Goal: Task Accomplishment & Management: Use online tool/utility

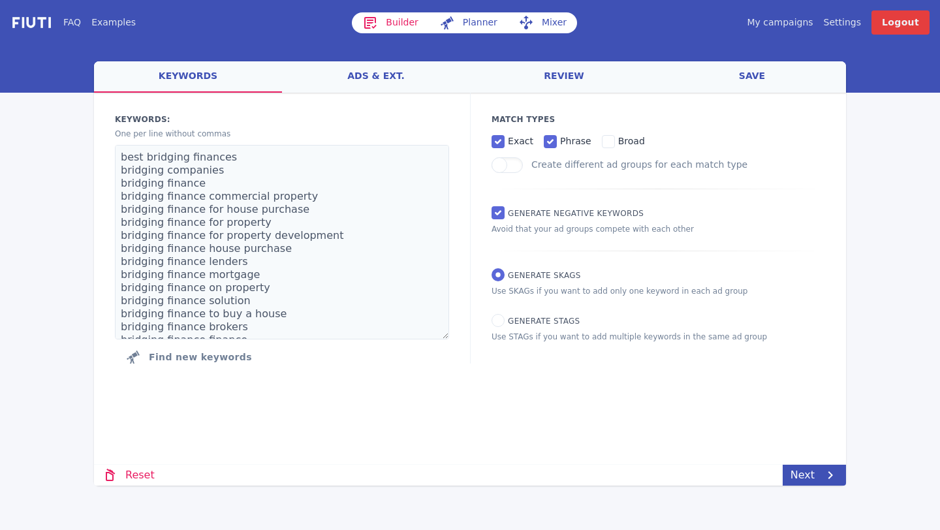
click at [781, 24] on link "My campaigns" at bounding box center [780, 23] width 66 height 14
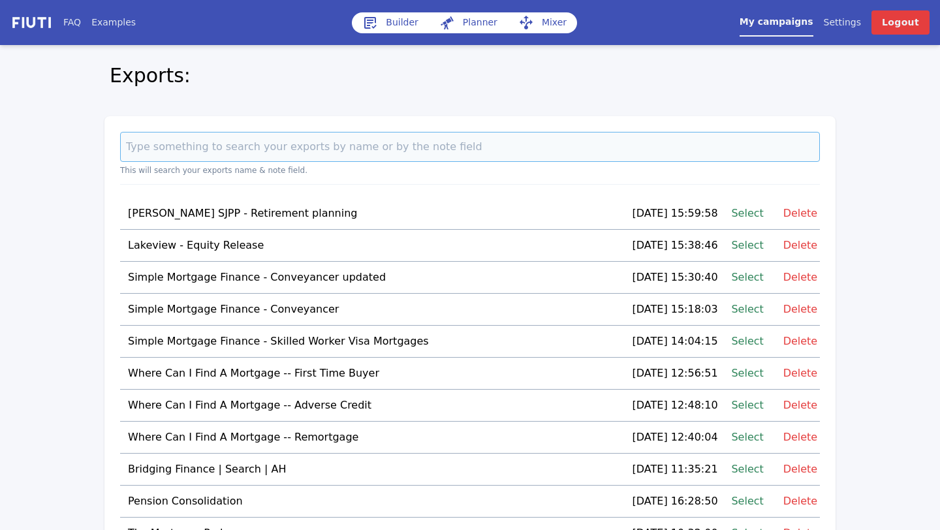
click at [276, 154] on input at bounding box center [470, 147] width 700 height 30
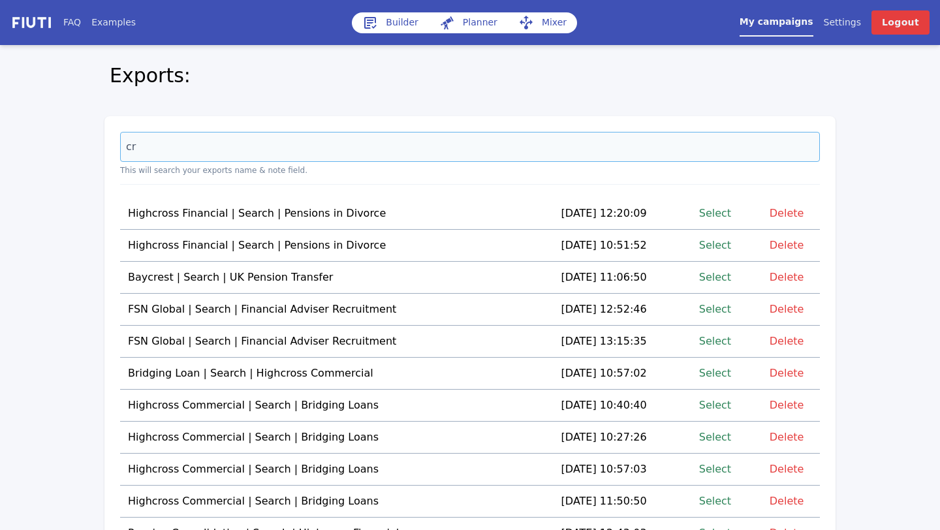
type input "c"
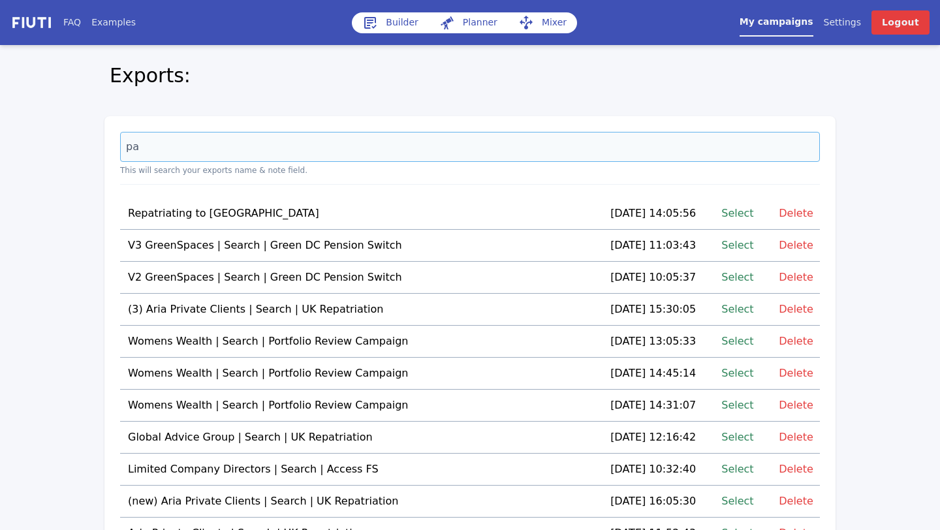
type input "p"
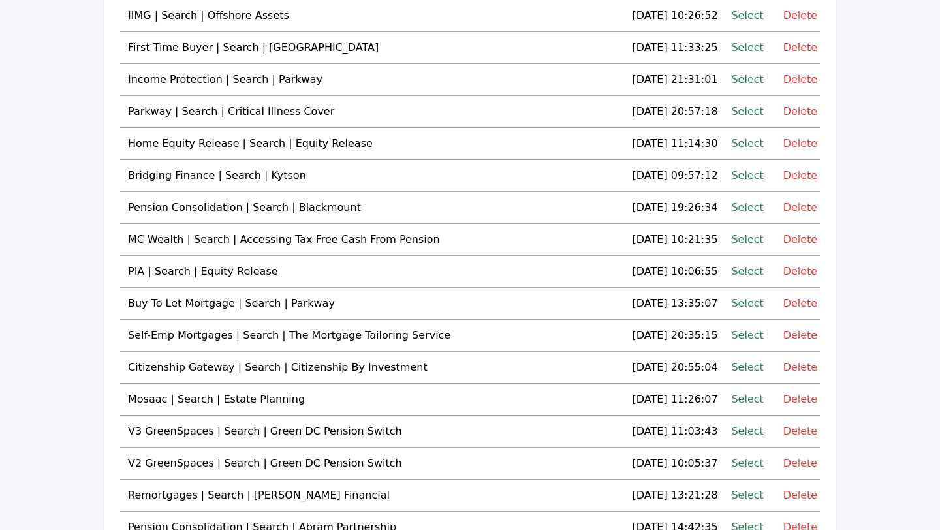
scroll to position [1957, 0]
click at [739, 109] on link "Select" at bounding box center [747, 112] width 32 height 18
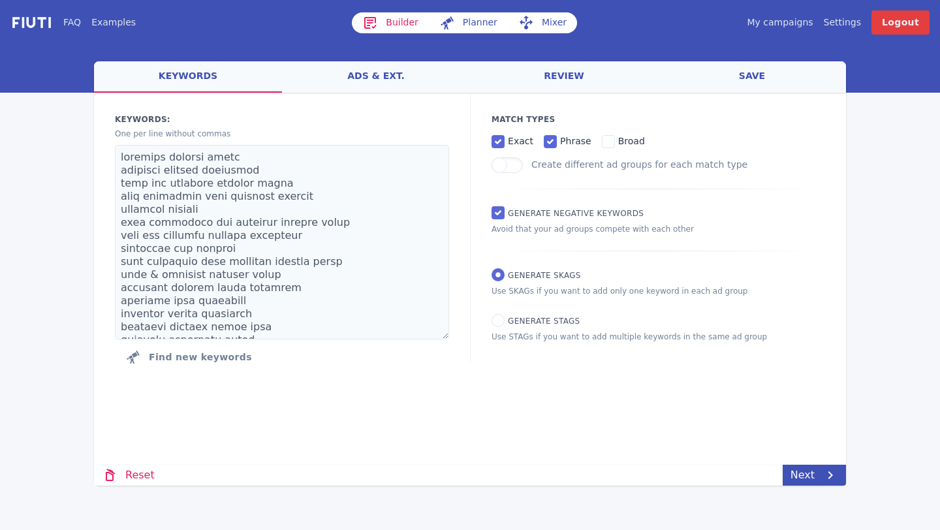
click at [381, 75] on link "ads & ext." at bounding box center [376, 76] width 188 height 31
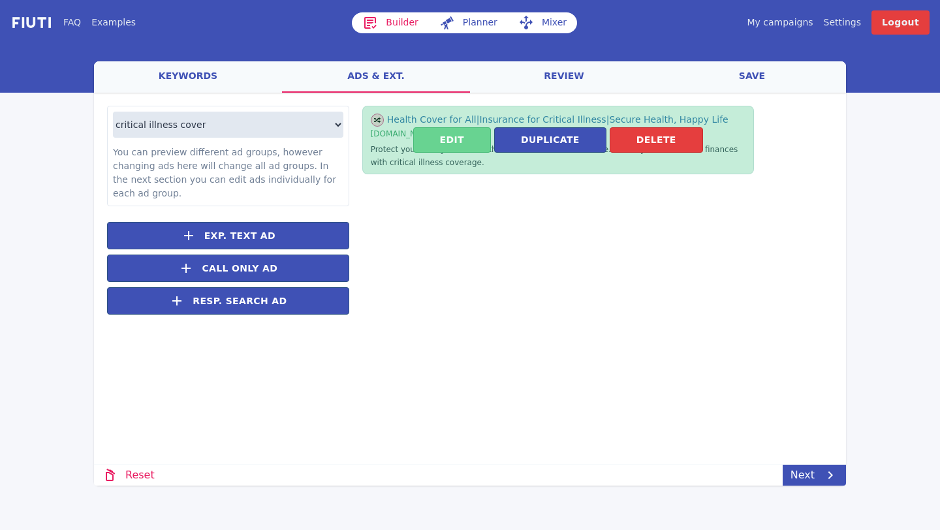
click at [463, 140] on button "Edit" at bounding box center [452, 139] width 78 height 25
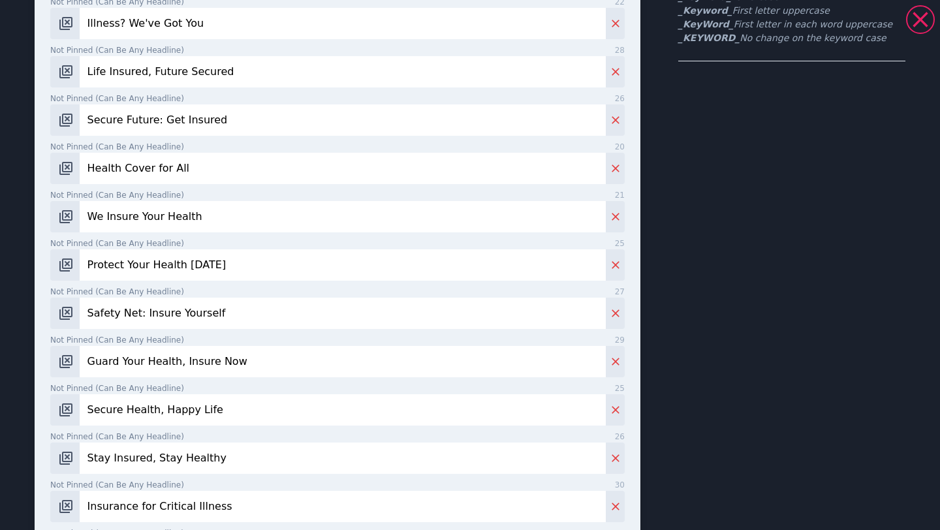
scroll to position [665, 0]
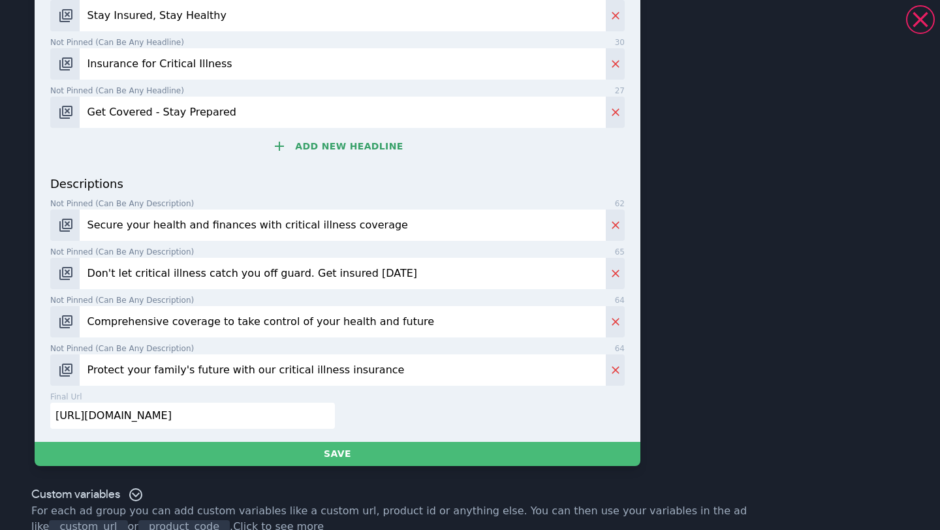
click at [236, 414] on input "https://request-guide.parkwayfs.com/critical-illness-cover/" at bounding box center [192, 416] width 285 height 26
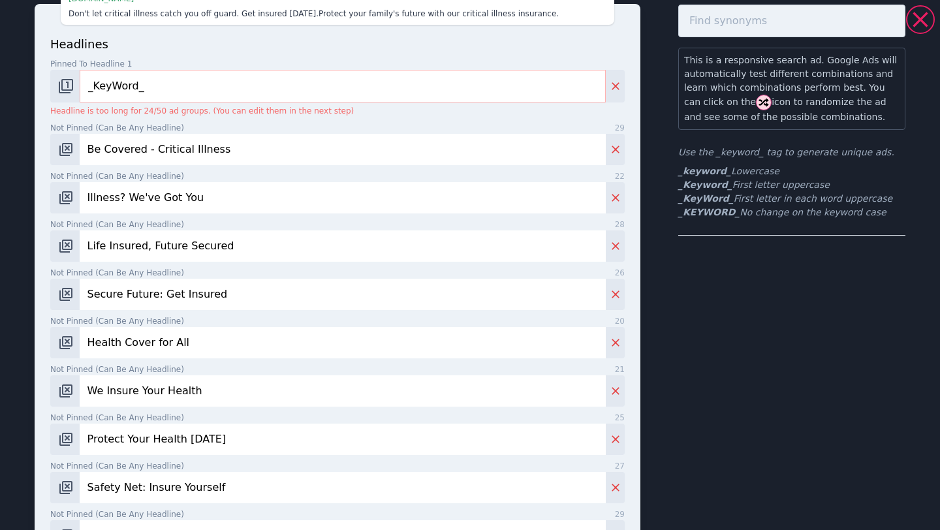
scroll to position [0, 0]
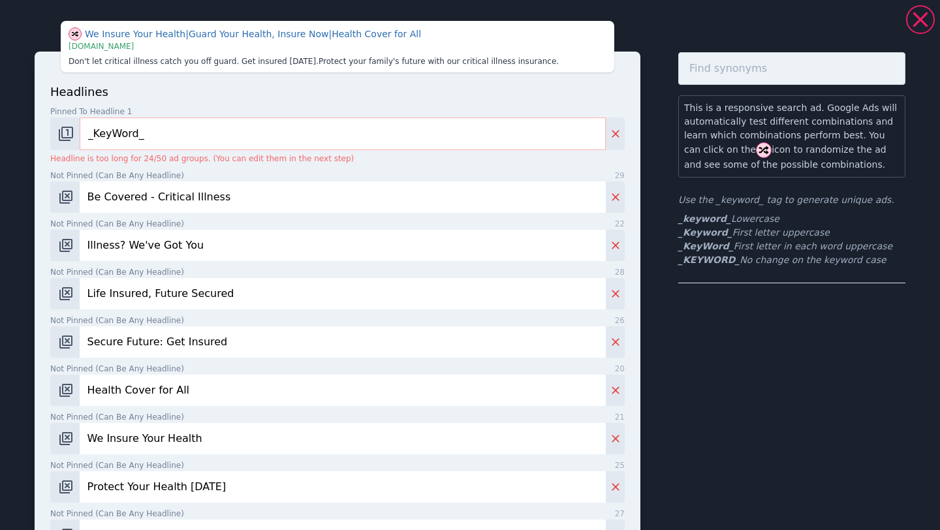
click at [155, 128] on input "_KeyWord_" at bounding box center [343, 134] width 526 height 33
drag, startPoint x: 187, startPoint y: 133, endPoint x: 172, endPoint y: 133, distance: 15.7
click at [172, 133] on input "Critical Illness Cover Insurance" at bounding box center [343, 134] width 526 height 33
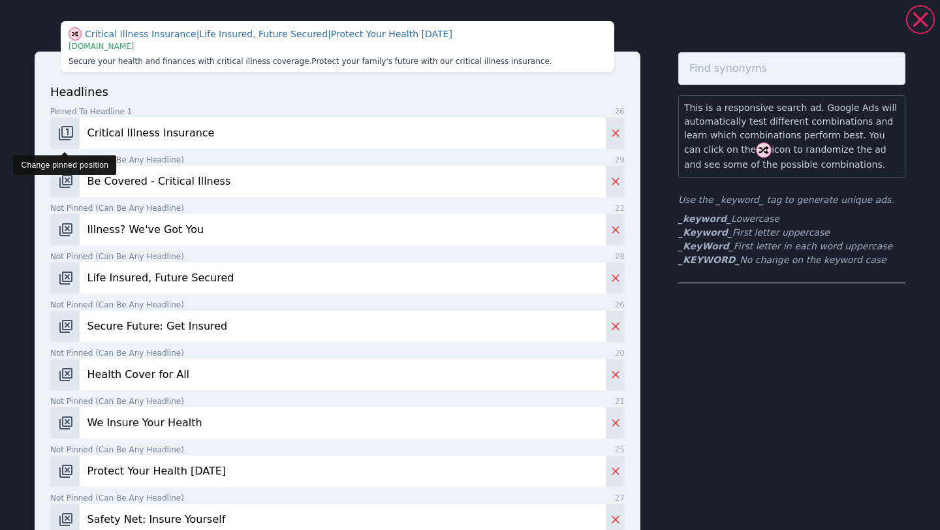
type input "Critical Illness Insurance"
click at [71, 133] on img "Change pinned position" at bounding box center [66, 133] width 16 height 16
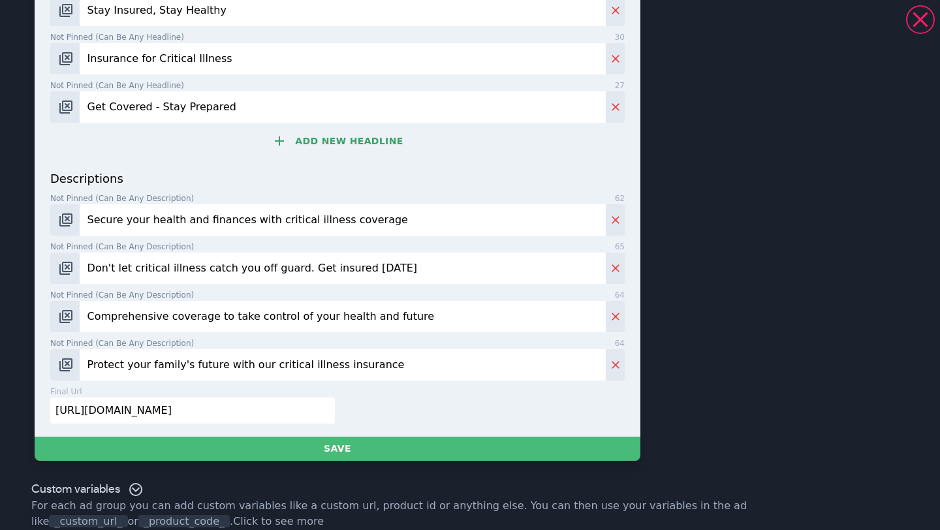
scroll to position [668, 0]
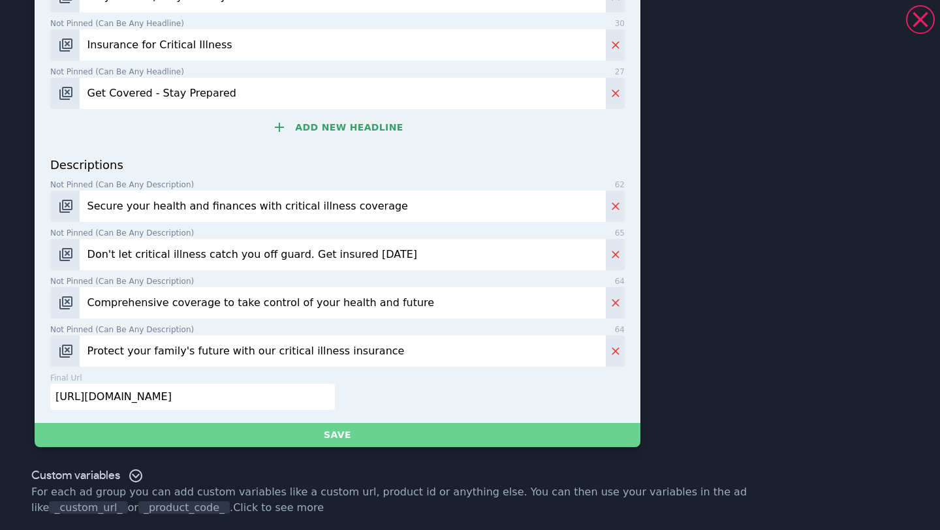
click at [232, 430] on button "Save" at bounding box center [338, 435] width 606 height 24
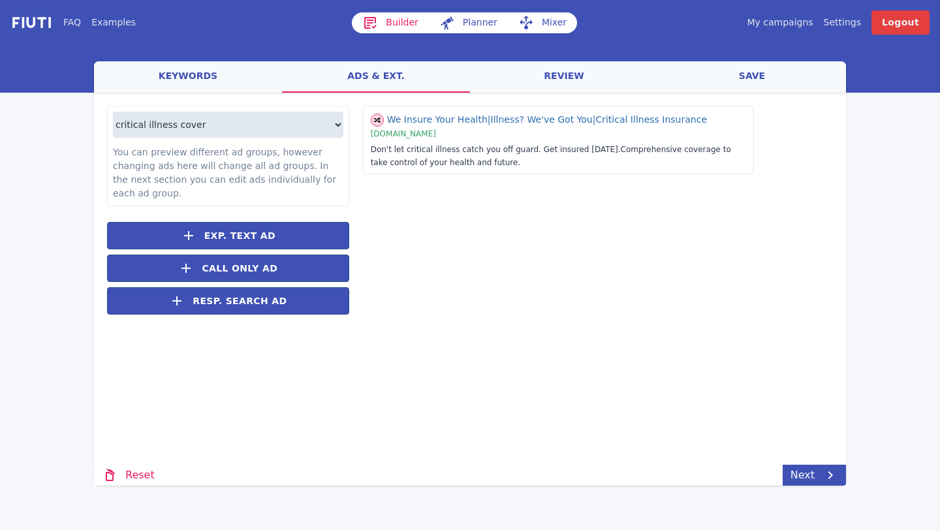
click at [203, 70] on link "keywords" at bounding box center [188, 76] width 188 height 31
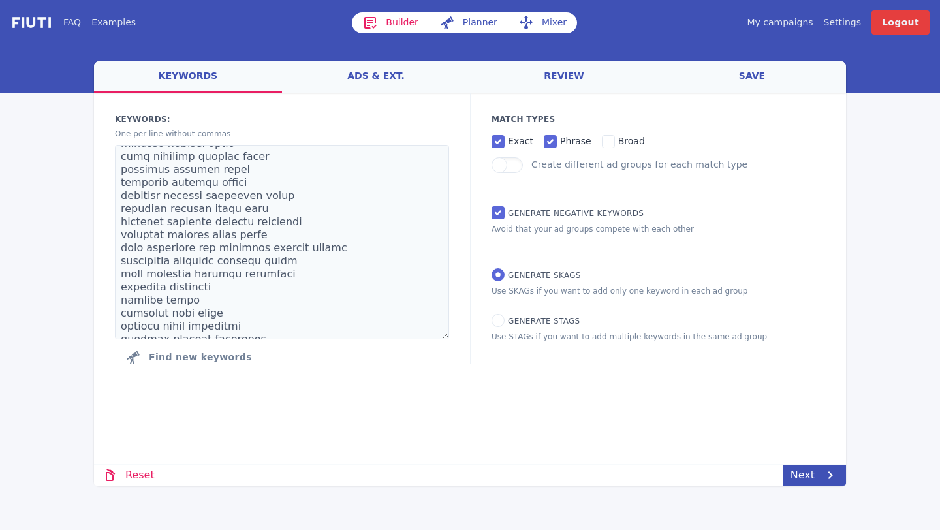
scroll to position [0, 0]
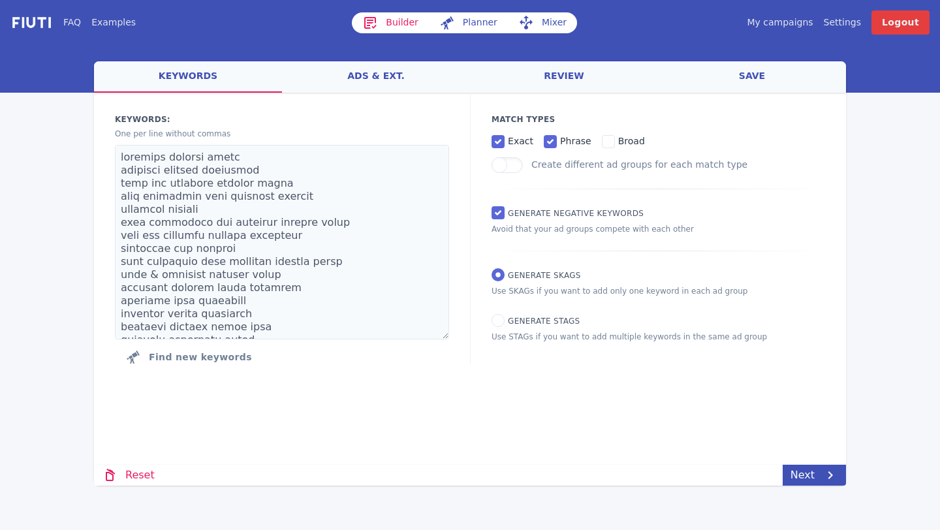
click at [404, 80] on link "ads & ext." at bounding box center [376, 76] width 188 height 31
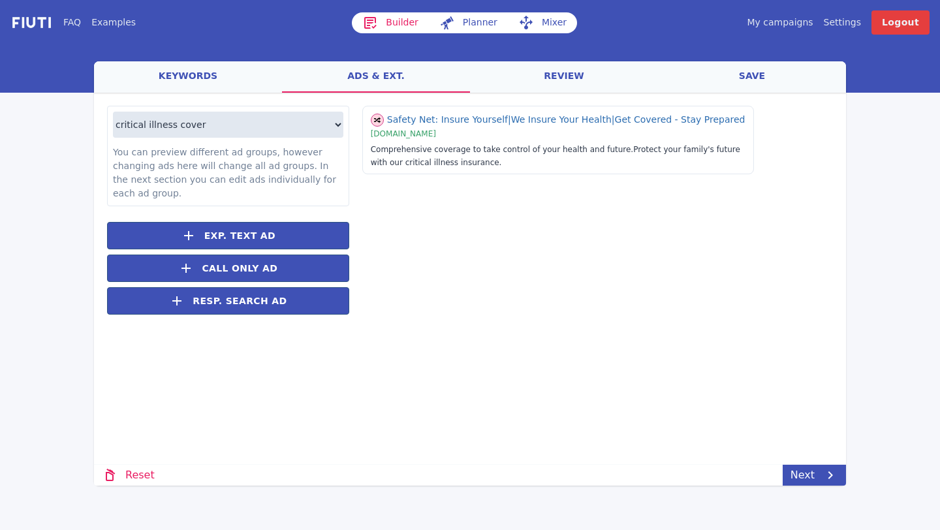
click at [562, 80] on link "review" at bounding box center [564, 76] width 188 height 31
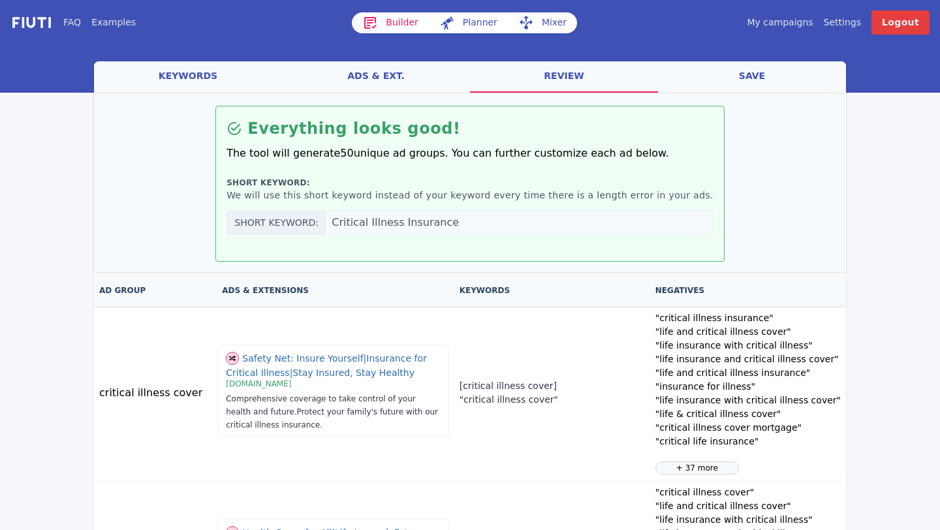
click at [745, 72] on link "save" at bounding box center [752, 76] width 188 height 31
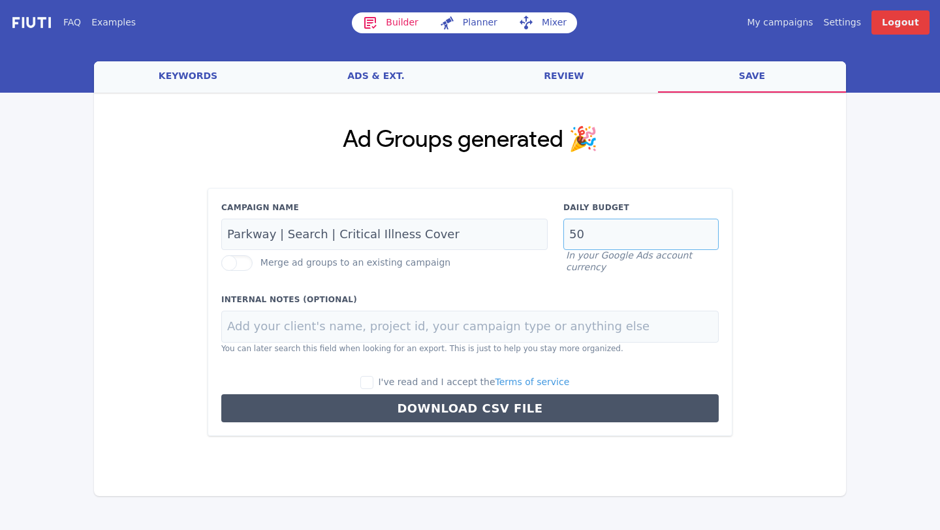
drag, startPoint x: 605, startPoint y: 234, endPoint x: 562, endPoint y: 234, distance: 43.1
click at [562, 234] on div "Daily Budget 50 In your Google Ads account currency" at bounding box center [641, 238] width 171 height 72
type input "35"
click at [374, 377] on input "I've read and I accept the Terms of service" at bounding box center [366, 382] width 13 height 13
checkbox input "true"
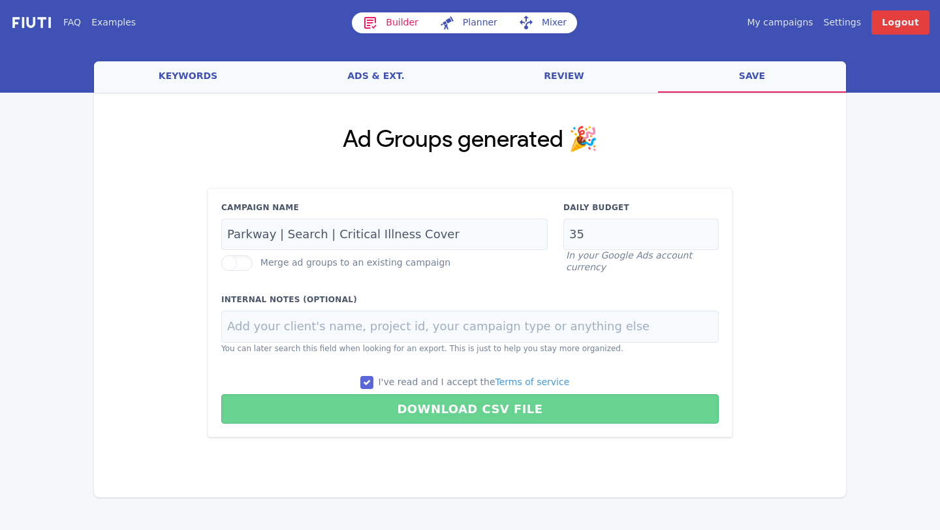
click at [398, 396] on button "Download CSV File" at bounding box center [470, 408] width 498 height 29
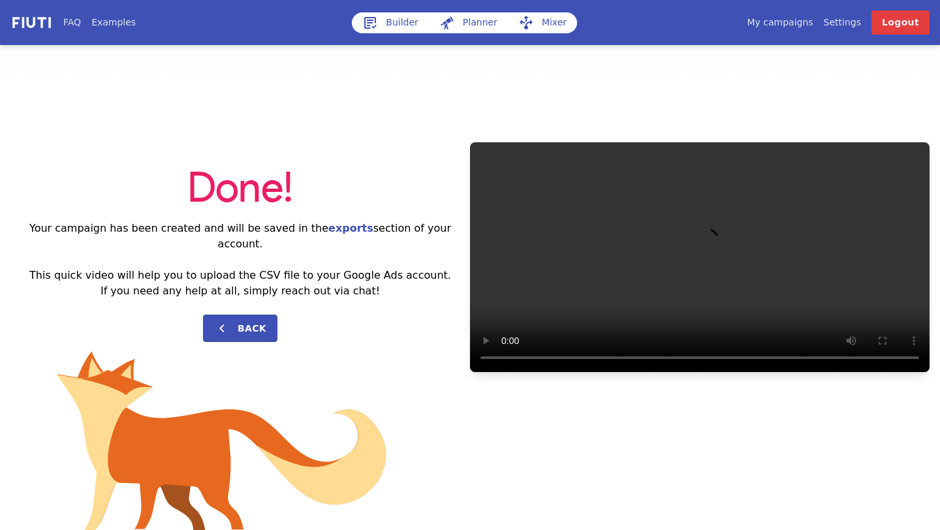
click at [883, 91] on div "Done! Your campaign has been created and will be saved in the exports section o…" at bounding box center [470, 257] width 940 height 424
click at [265, 321] on button "Back" at bounding box center [240, 328] width 74 height 27
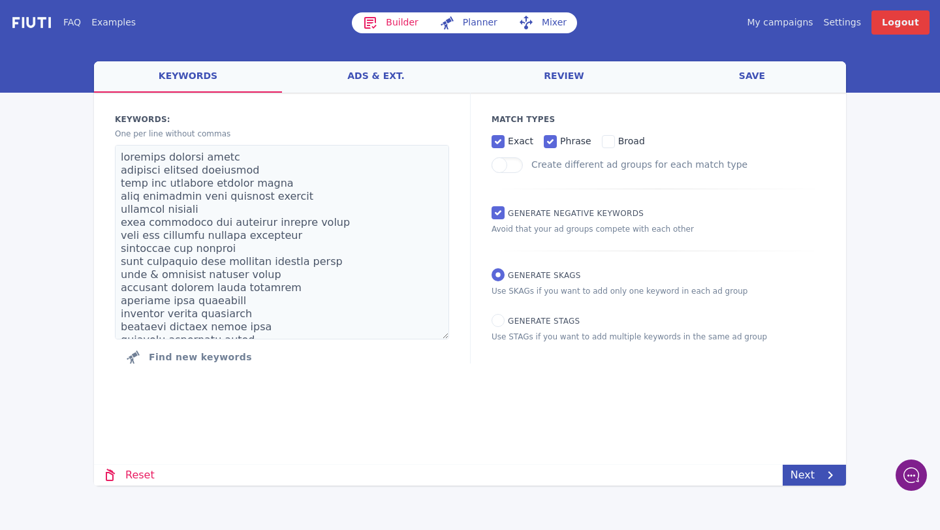
click at [778, 21] on link "My campaigns" at bounding box center [780, 23] width 66 height 14
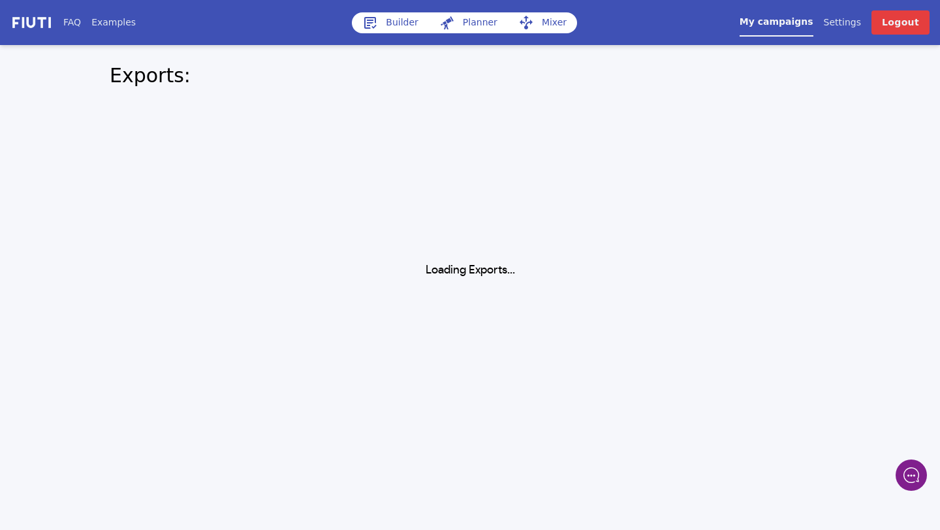
click at [395, 26] on link "Builder" at bounding box center [390, 22] width 77 height 21
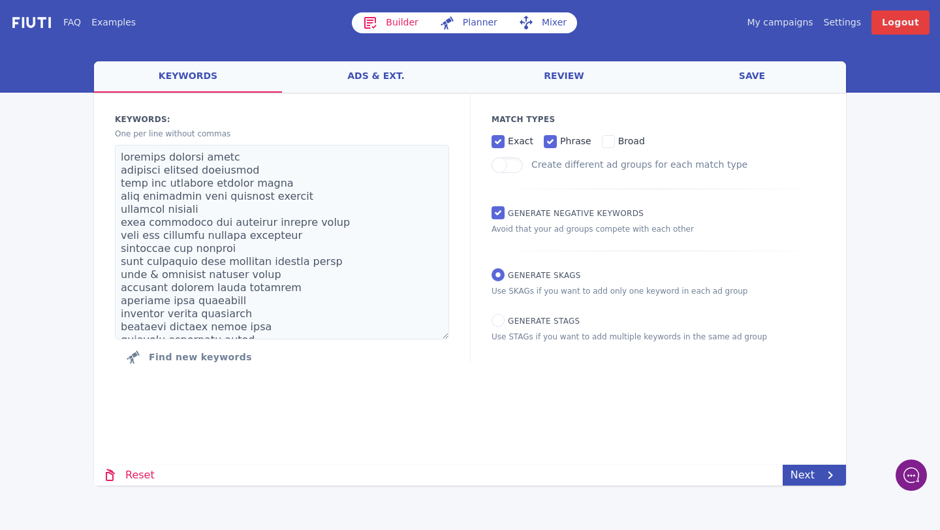
click at [780, 20] on link "My campaigns" at bounding box center [780, 23] width 66 height 14
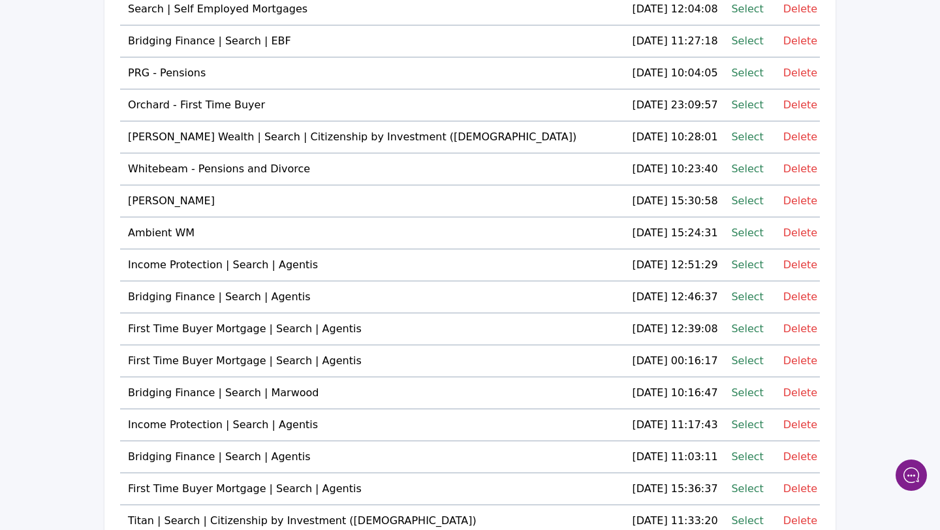
scroll to position [1804, 0]
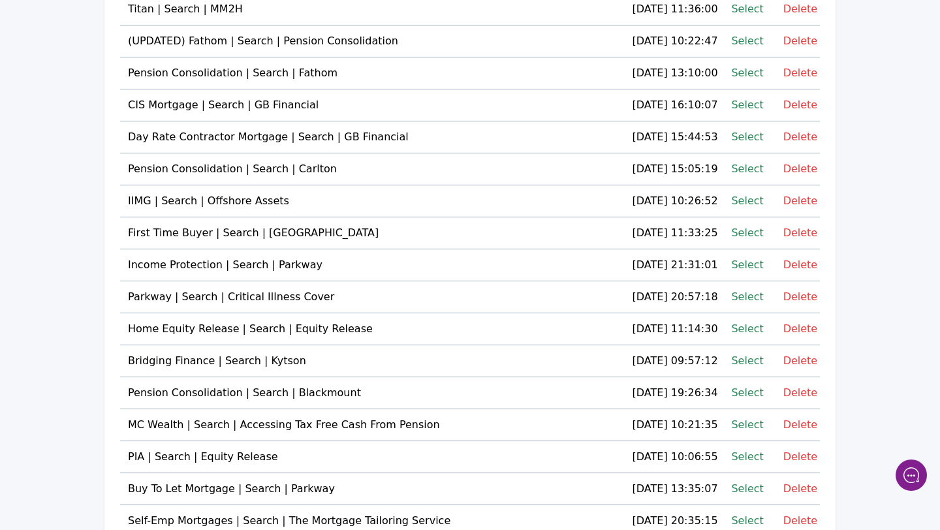
click at [739, 264] on link "Select" at bounding box center [747, 265] width 32 height 18
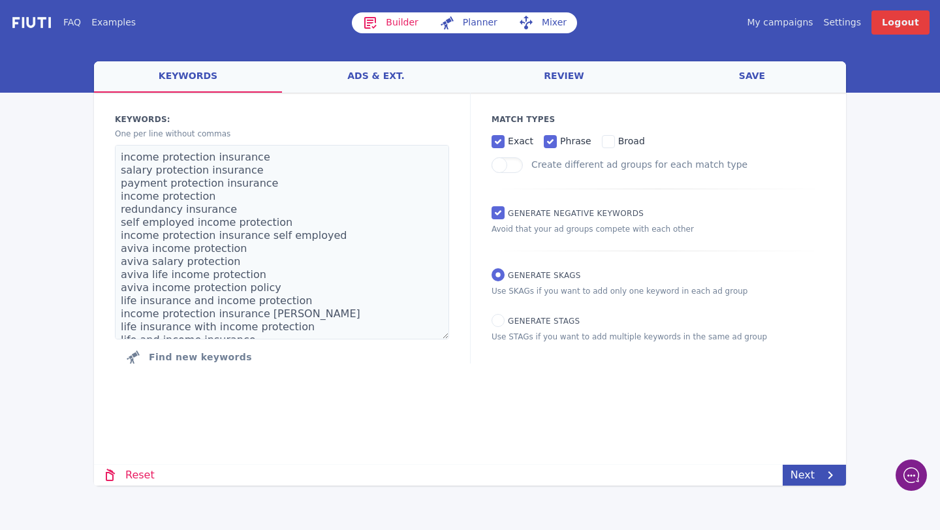
click at [376, 78] on link "ads & ext." at bounding box center [376, 76] width 188 height 31
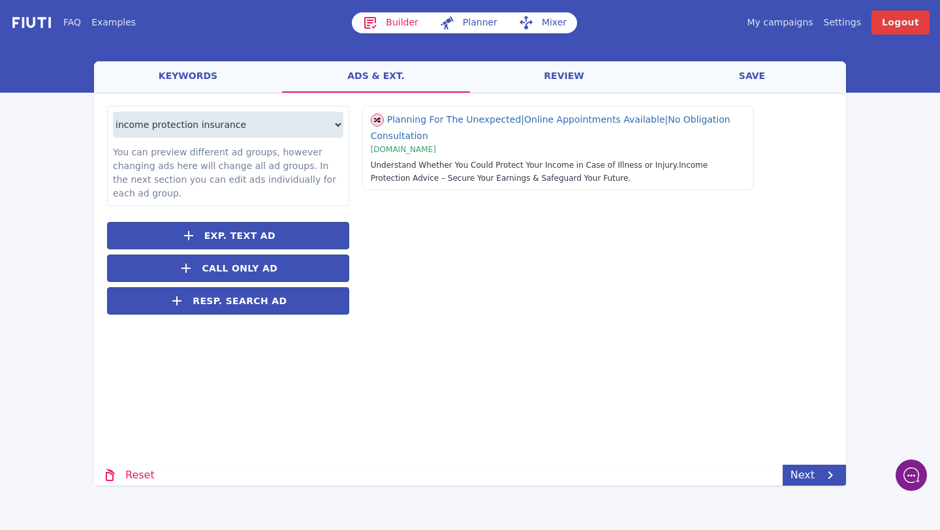
click at [551, 78] on link "review" at bounding box center [564, 76] width 188 height 31
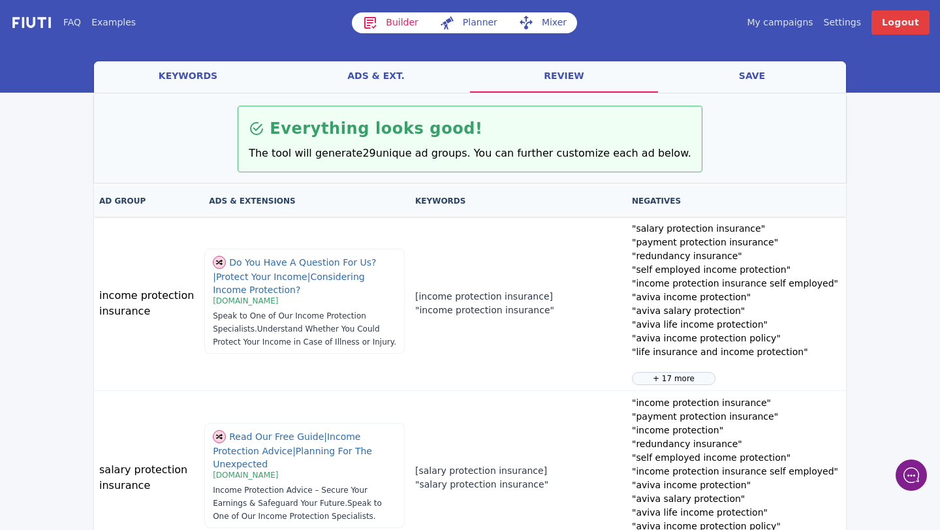
click at [376, 65] on link "ads & ext." at bounding box center [376, 76] width 188 height 31
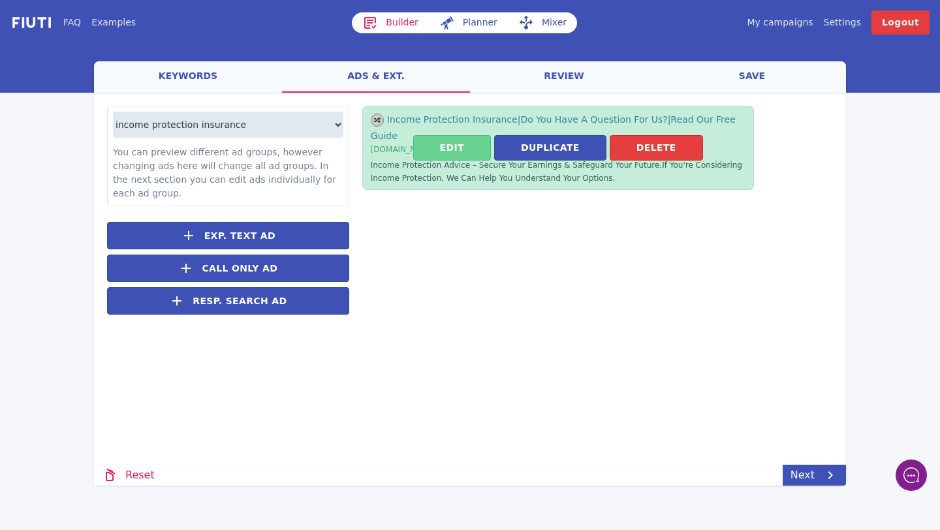
click at [444, 144] on button "Edit" at bounding box center [452, 147] width 78 height 25
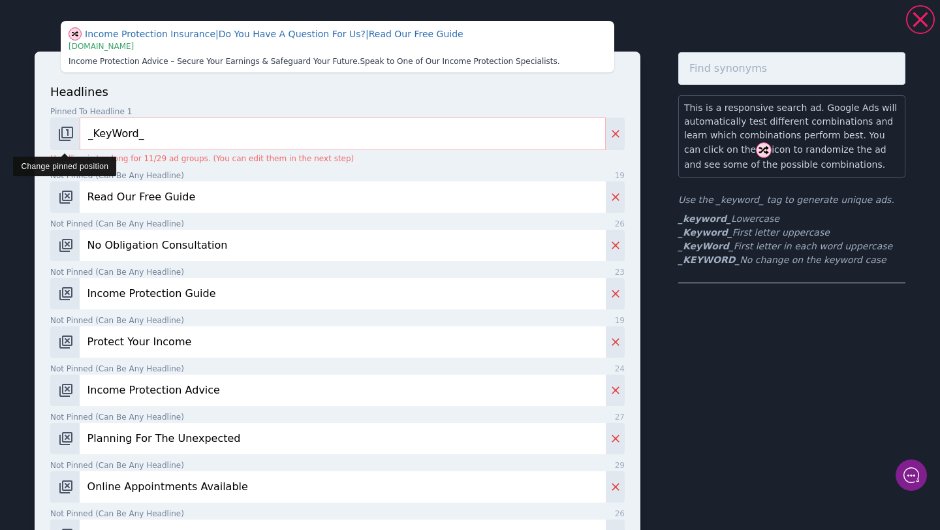
drag, startPoint x: 208, startPoint y: 138, endPoint x: 76, endPoint y: 135, distance: 132.0
click at [76, 135] on div "_KeyWord_" at bounding box center [337, 134] width 575 height 33
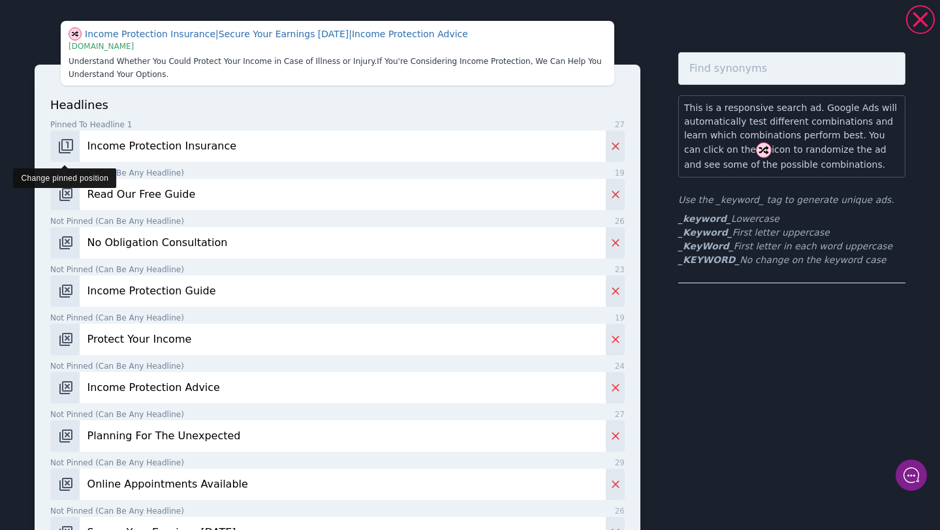
type input "Income Protection Insurance"
click at [65, 152] on img "Change pinned position" at bounding box center [66, 146] width 16 height 16
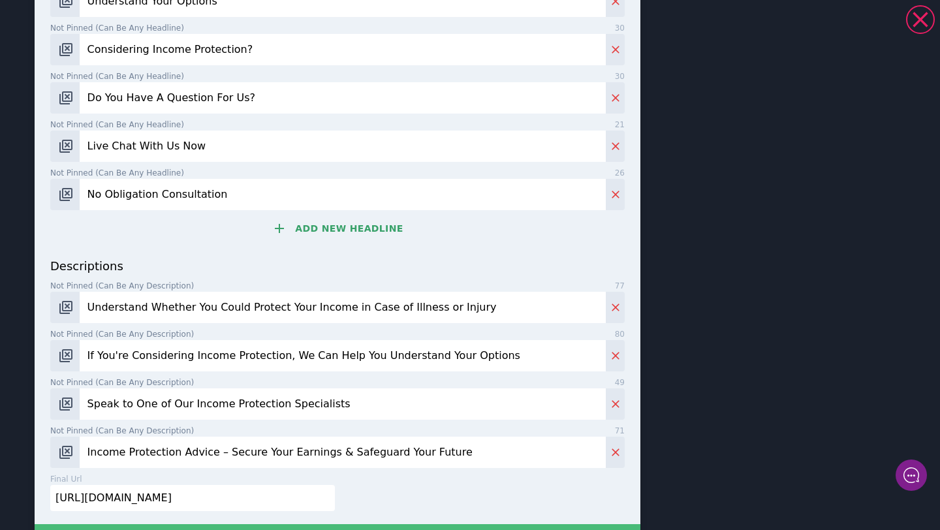
scroll to position [682, 0]
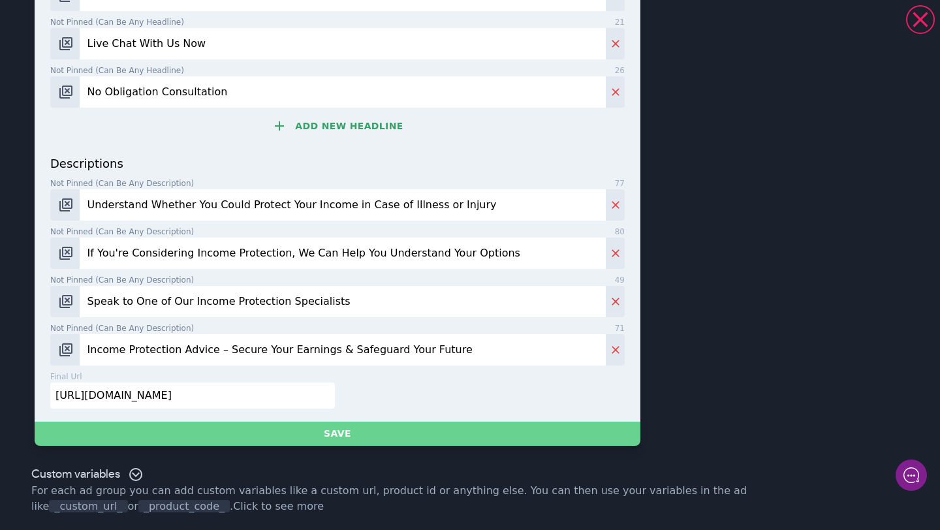
click at [177, 436] on button "Save" at bounding box center [338, 434] width 606 height 24
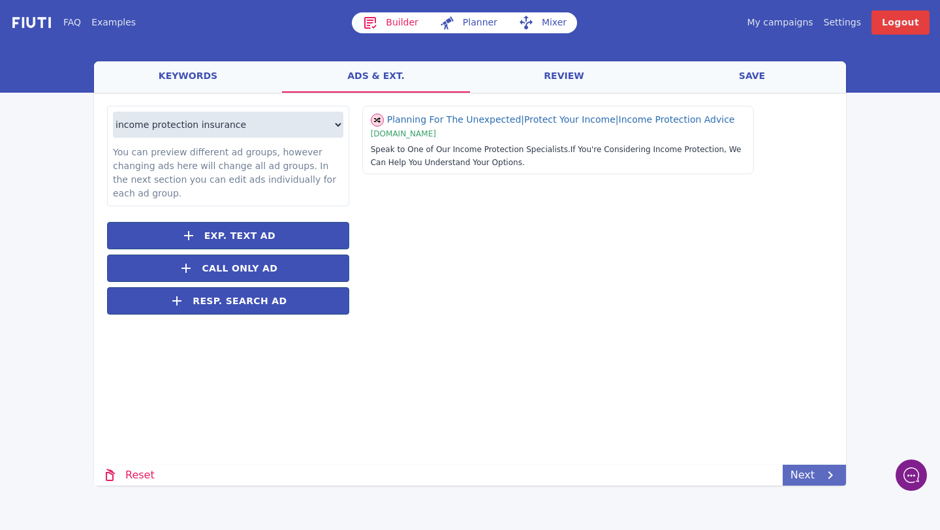
click at [816, 479] on link "Next" at bounding box center [814, 475] width 63 height 21
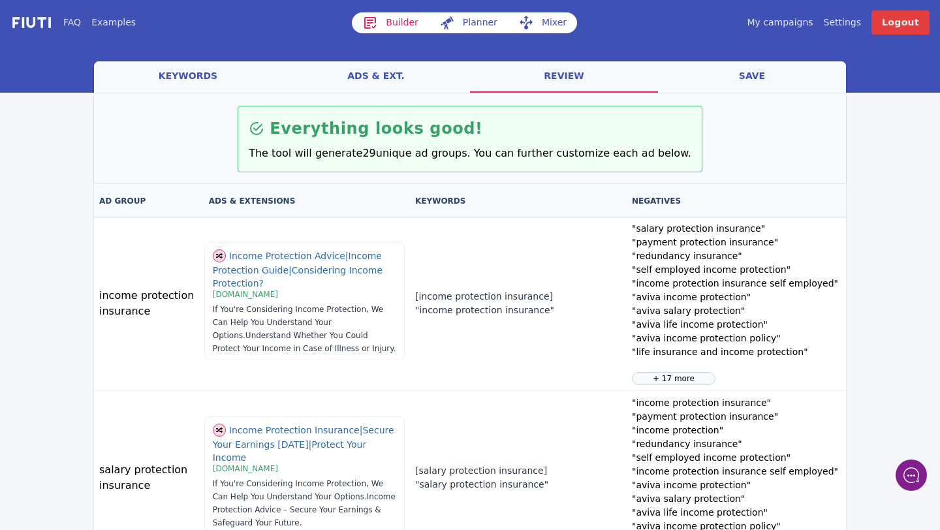
click at [782, 26] on link "My campaigns" at bounding box center [780, 23] width 66 height 14
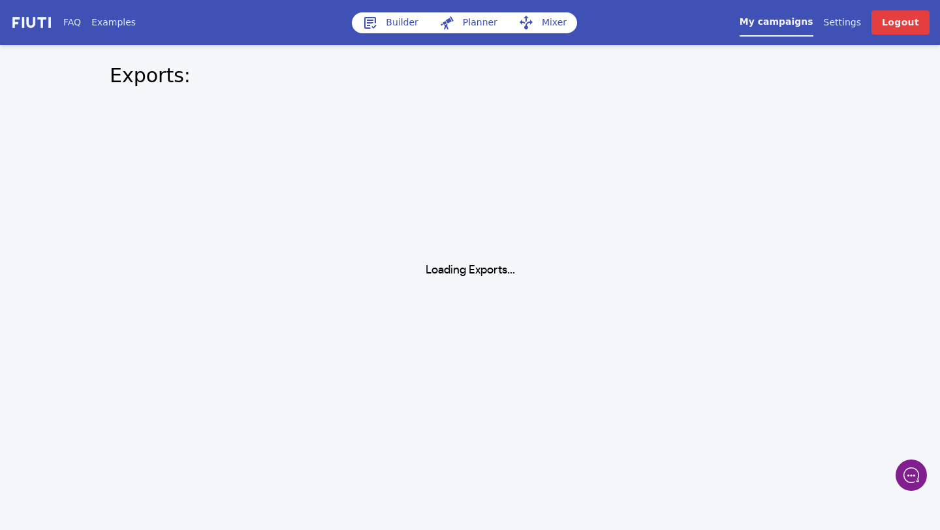
click at [403, 24] on link "Builder" at bounding box center [390, 22] width 77 height 21
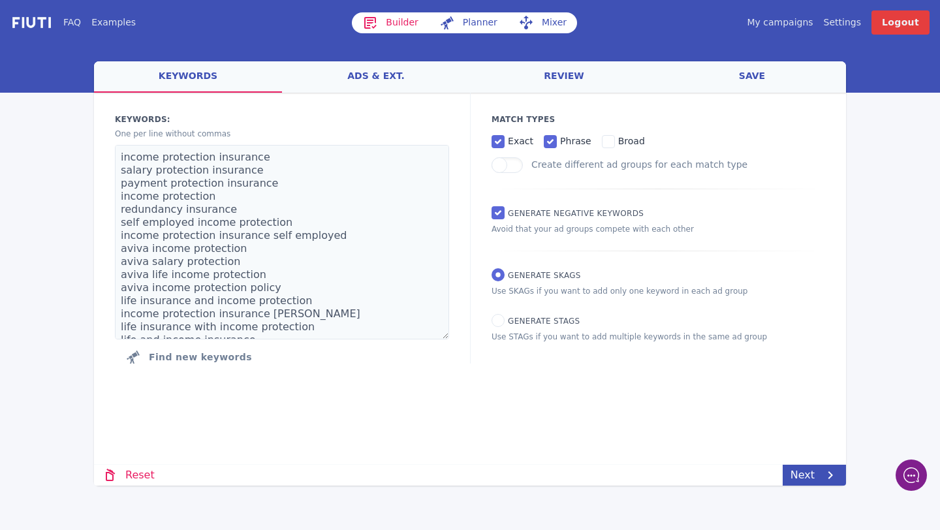
click at [774, 27] on link "My campaigns" at bounding box center [780, 23] width 66 height 14
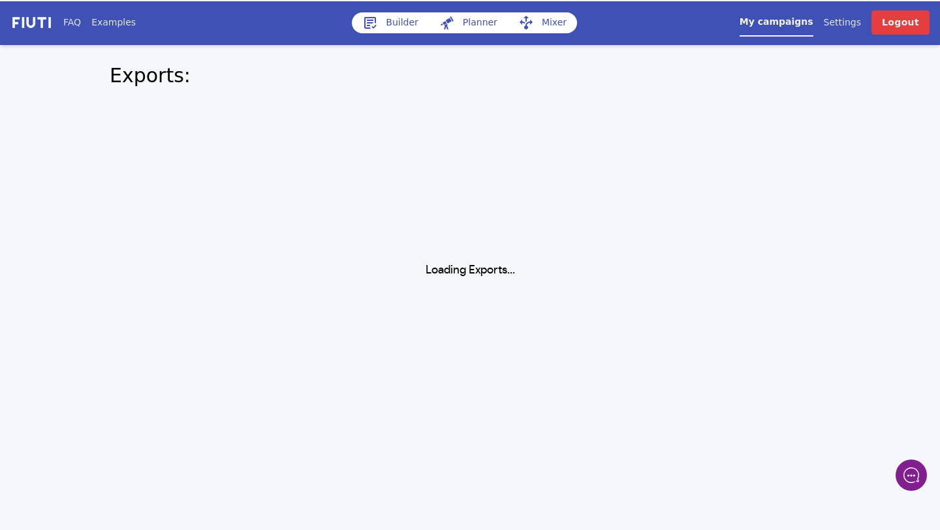
click at [389, 28] on link "Builder" at bounding box center [390, 22] width 77 height 21
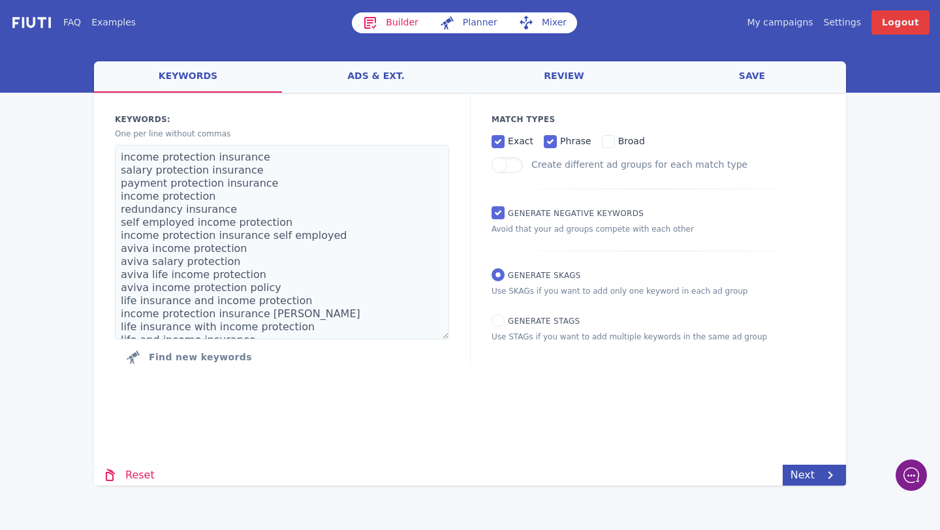
click at [576, 77] on link "review" at bounding box center [564, 76] width 188 height 31
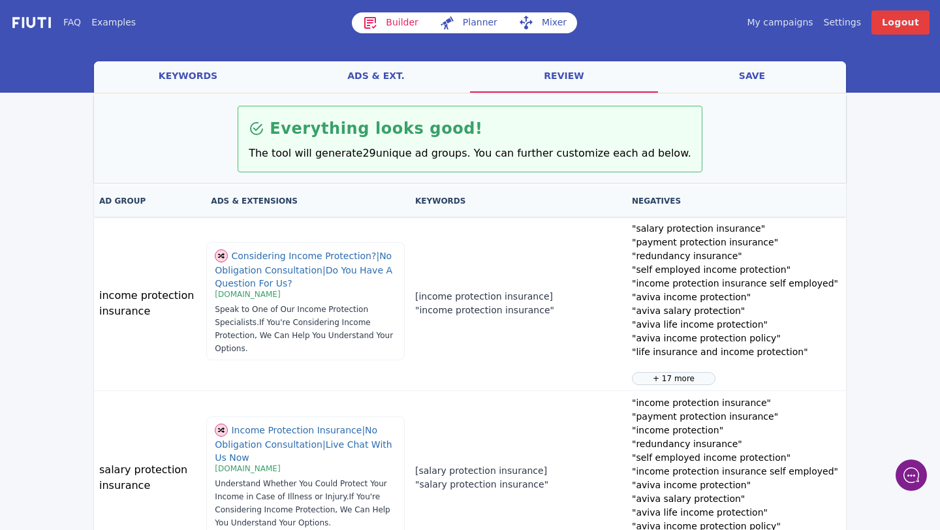
click at [776, 67] on link "save" at bounding box center [752, 76] width 188 height 31
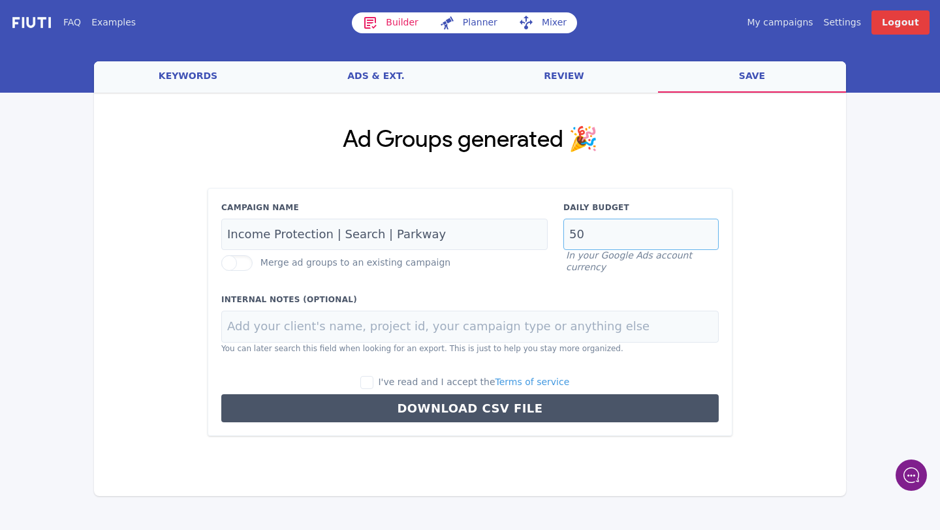
drag, startPoint x: 591, startPoint y: 240, endPoint x: 515, endPoint y: 236, distance: 75.9
click at [515, 236] on div "Campaign Name Income Protection | Search | Parkway Merge ad groups to an existi…" at bounding box center [470, 238] width 513 height 72
type input "35"
click at [372, 377] on input "I've read and I accept the Terms of service" at bounding box center [366, 382] width 13 height 13
checkbox input "true"
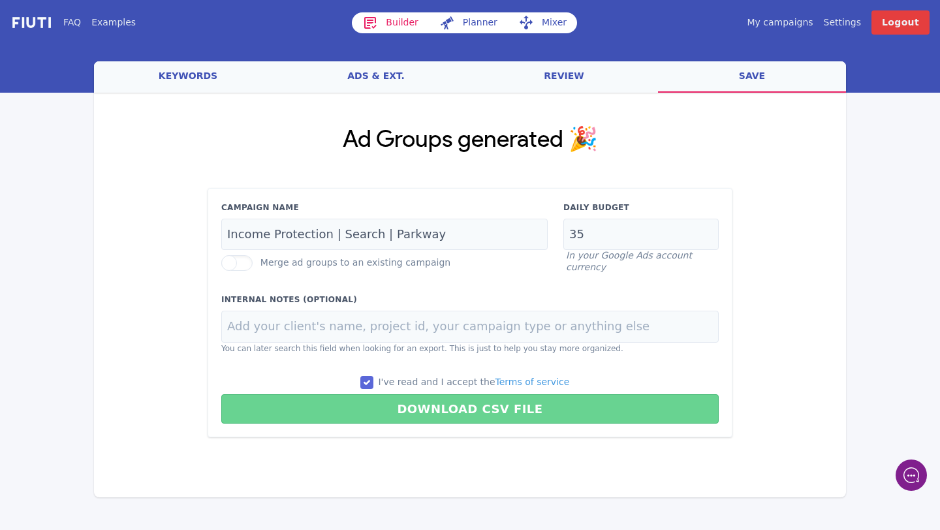
click at [398, 396] on button "Download CSV File" at bounding box center [470, 408] width 498 height 29
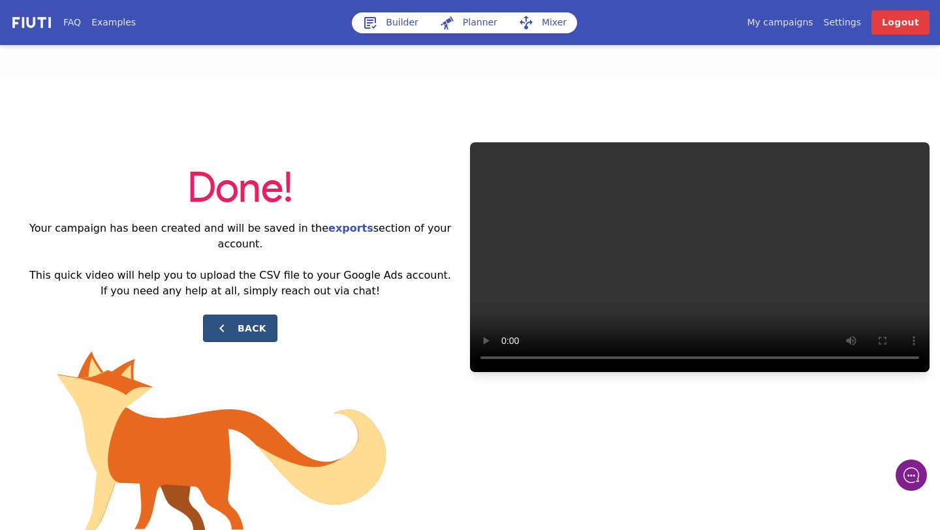
click at [241, 328] on button "Back" at bounding box center [240, 328] width 74 height 27
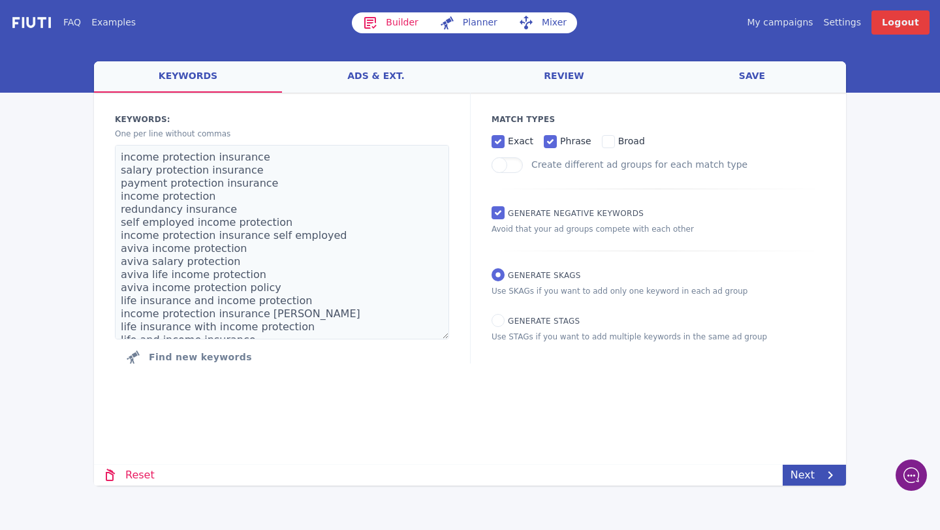
click at [400, 84] on link "ads & ext." at bounding box center [376, 76] width 188 height 31
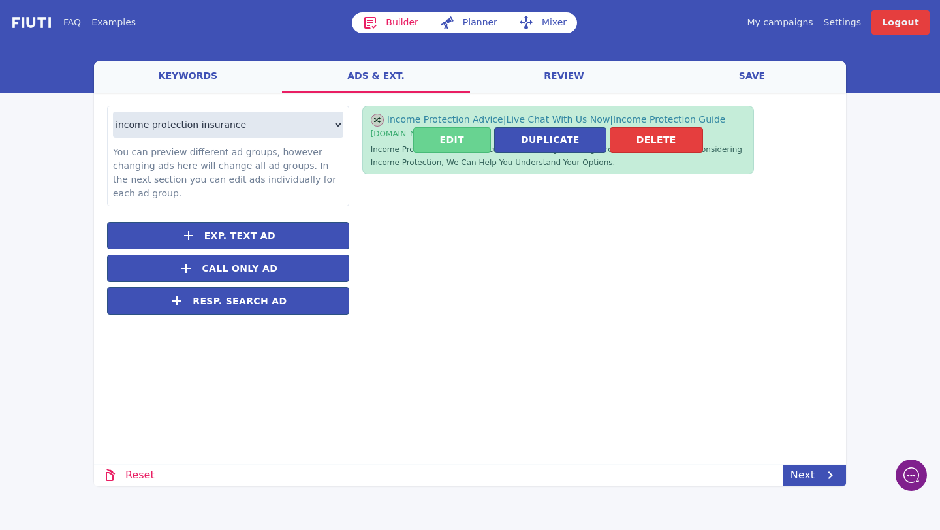
click at [452, 134] on button "Edit" at bounding box center [452, 139] width 78 height 25
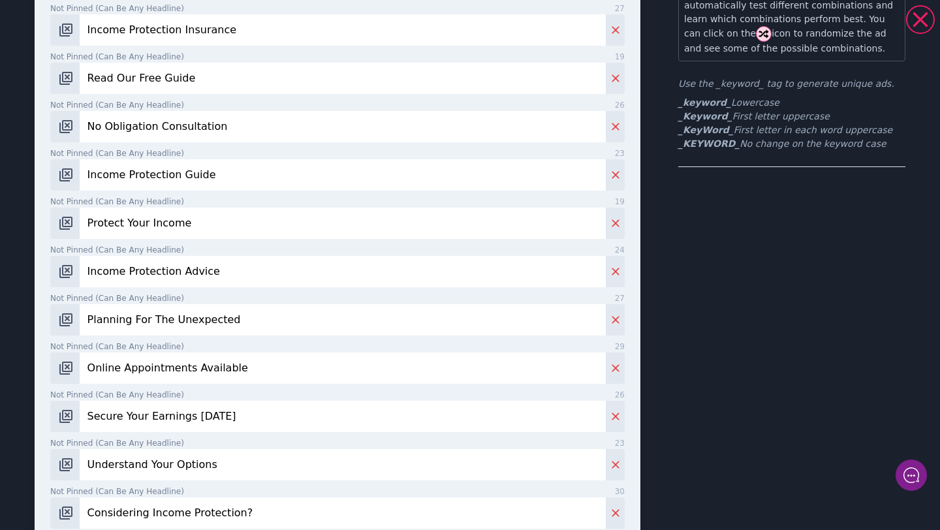
scroll to position [467, 0]
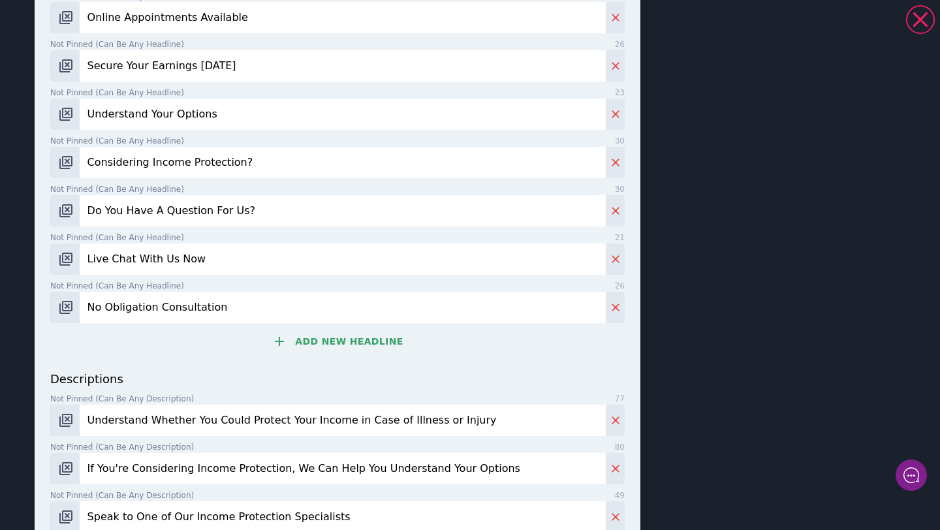
click at [202, 314] on input "No Obligation Consultation" at bounding box center [343, 307] width 526 height 31
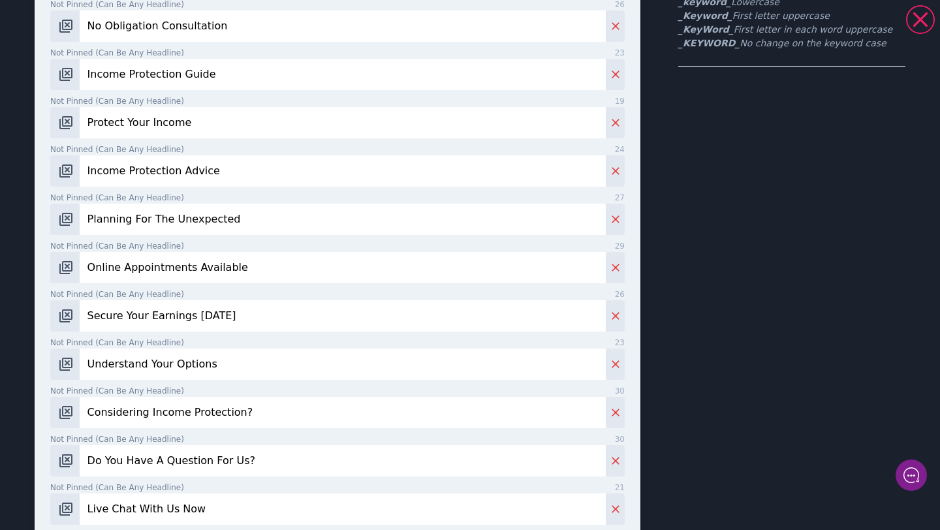
scroll to position [0, 0]
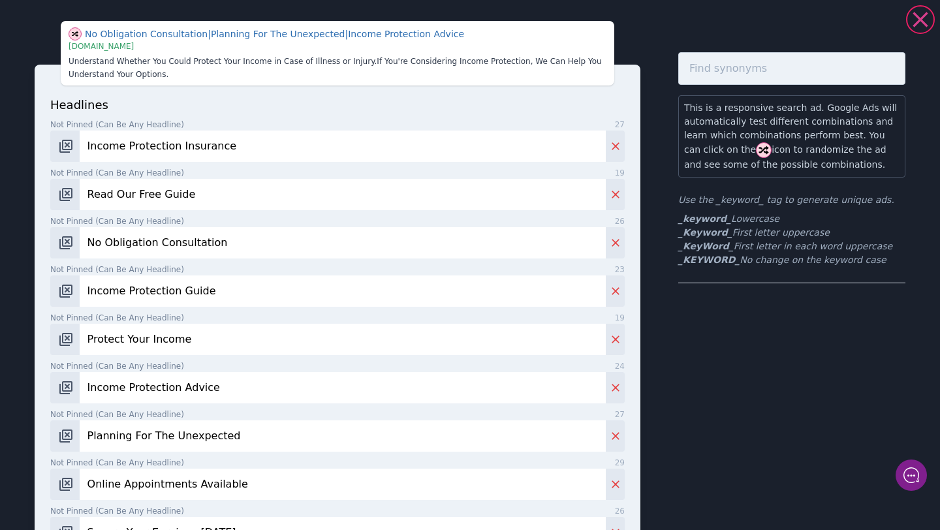
click at [923, 25] on icon at bounding box center [921, 20] width 26 height 26
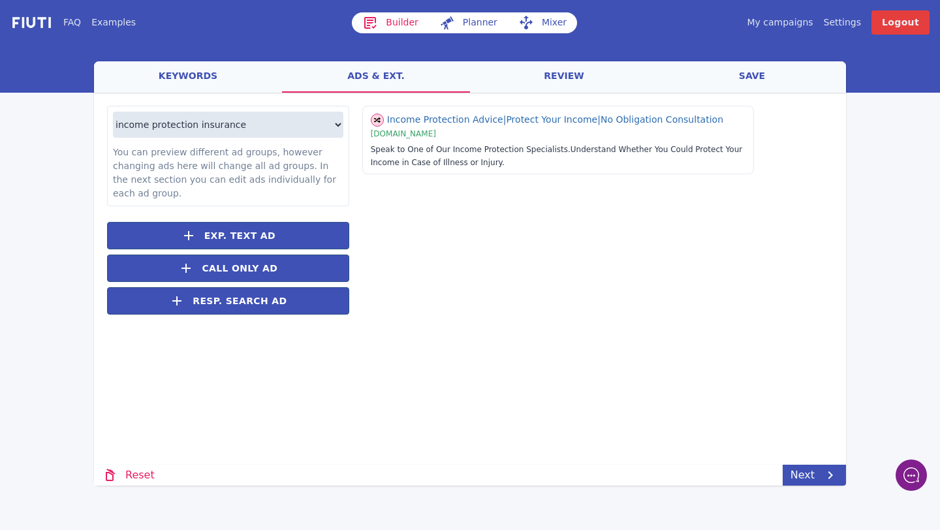
click at [735, 76] on link "save" at bounding box center [752, 76] width 188 height 31
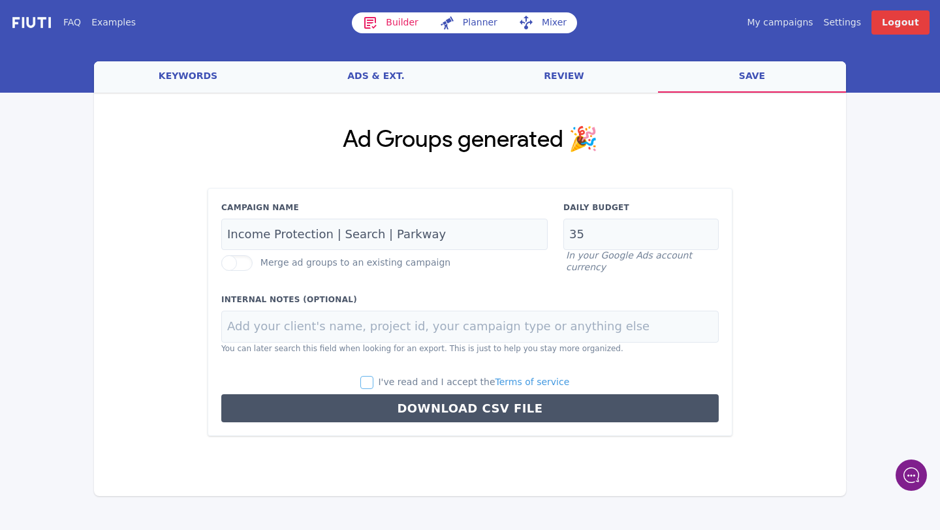
click at [374, 383] on input "I've read and I accept the Terms of service" at bounding box center [366, 382] width 13 height 13
checkbox input "true"
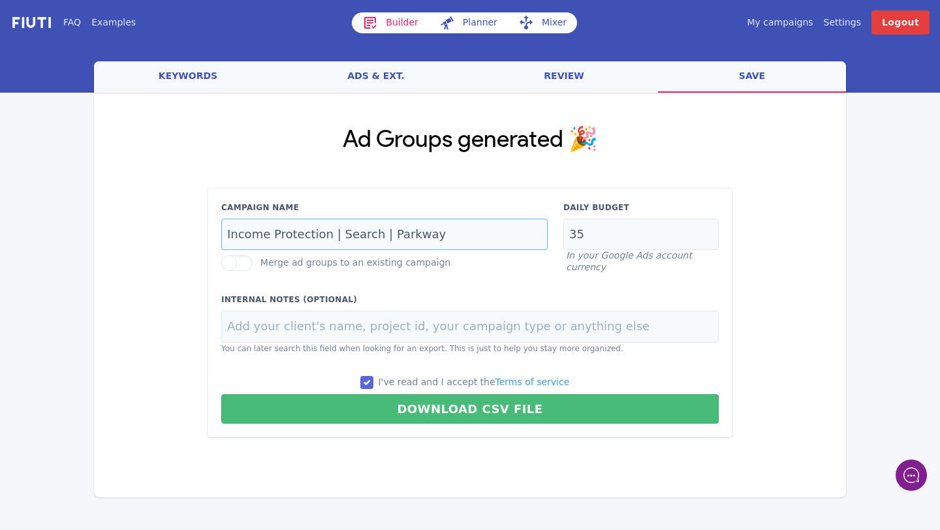
click at [441, 225] on input "Income Protection | Search | Parkway" at bounding box center [384, 235] width 327 height 32
click at [435, 235] on input "Income Protection | Search | Parkway" at bounding box center [384, 235] width 327 height 32
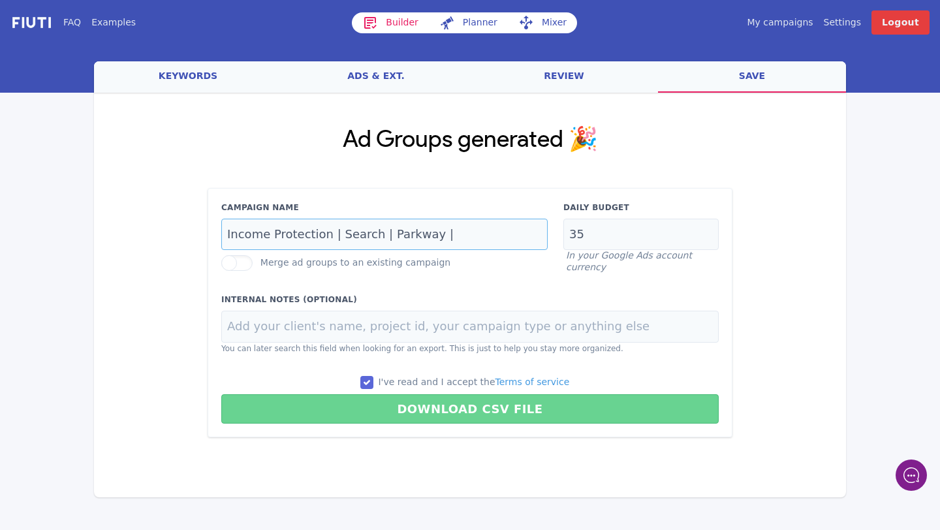
type input "Income Protection | Search | Parkway |"
click at [432, 407] on button "Download CSV File" at bounding box center [470, 408] width 498 height 29
